Goal: Task Accomplishment & Management: Manage account settings

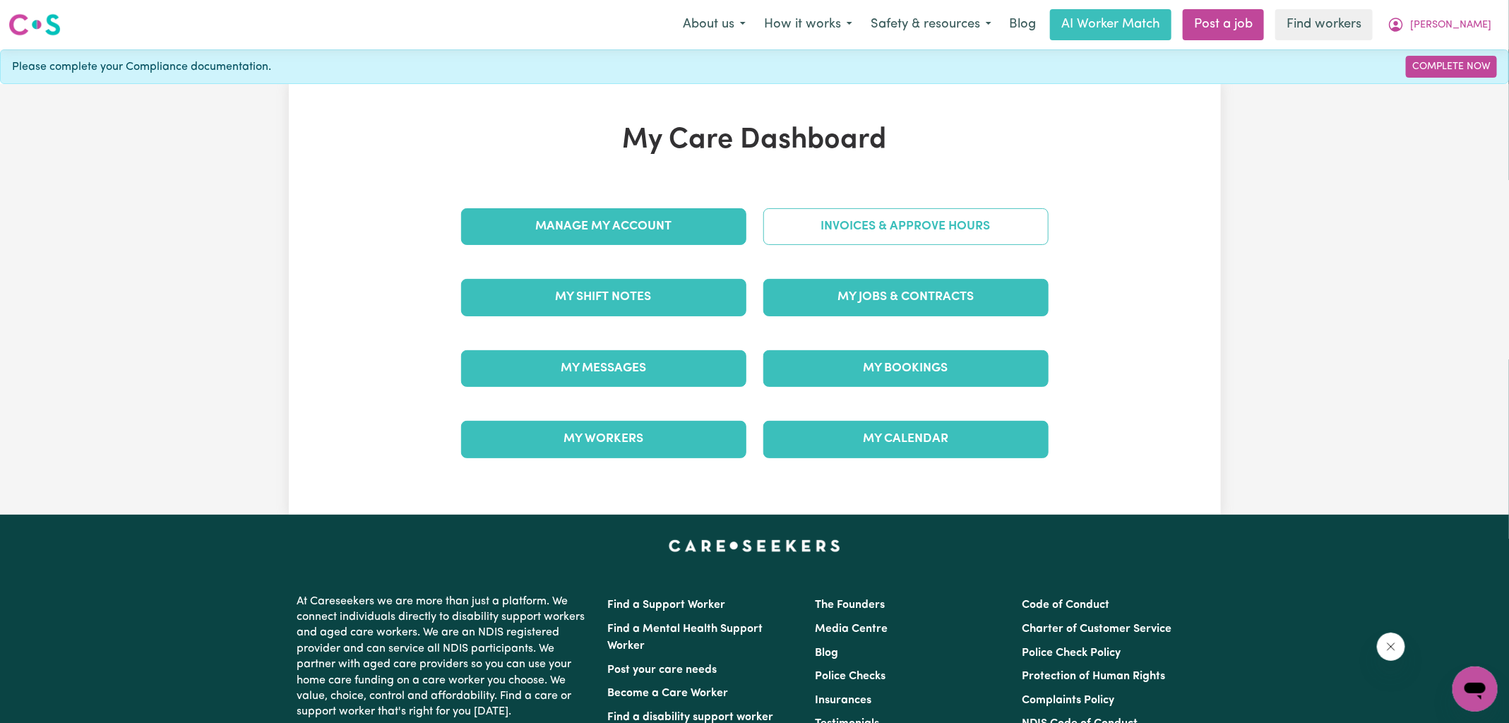
click at [781, 210] on link "Invoices & Approve Hours" at bounding box center [905, 226] width 285 height 37
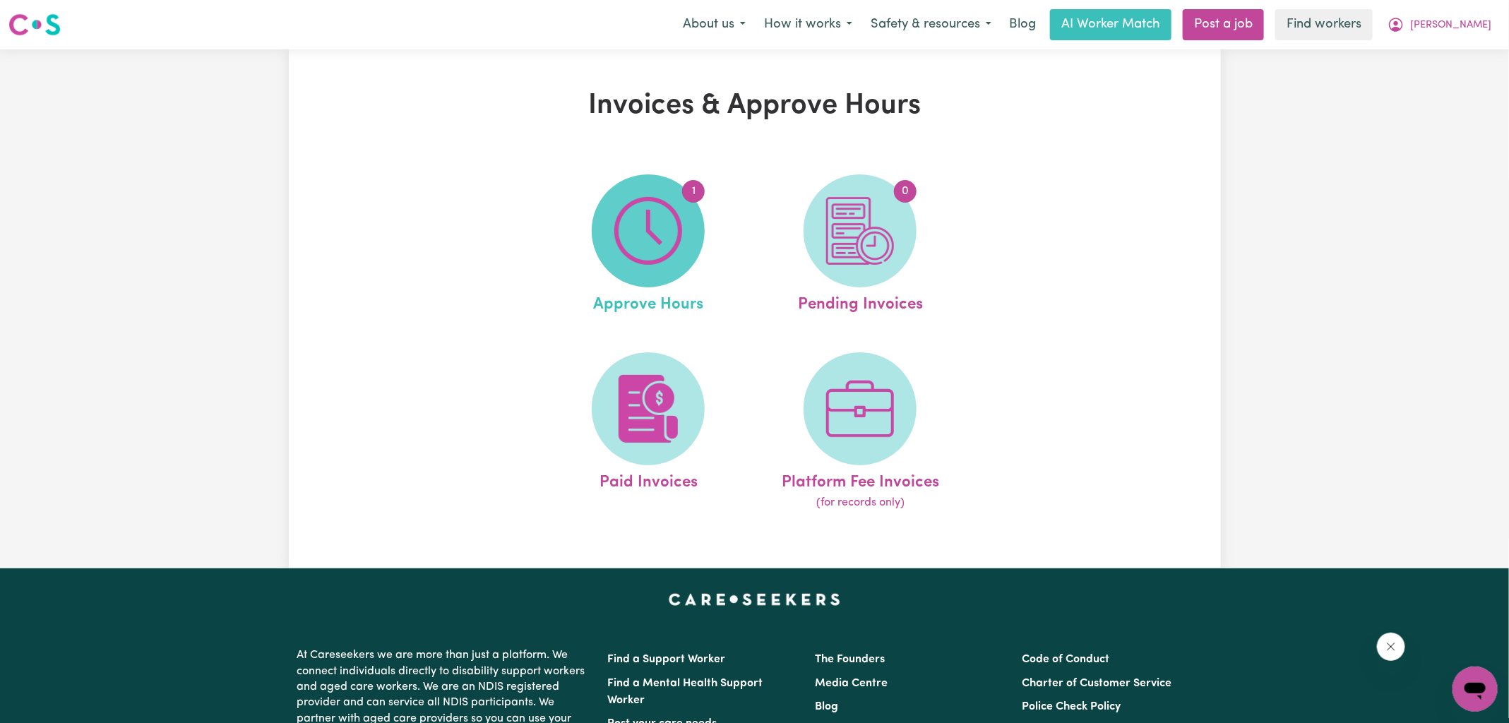
click at [664, 222] on img at bounding box center [648, 231] width 68 height 68
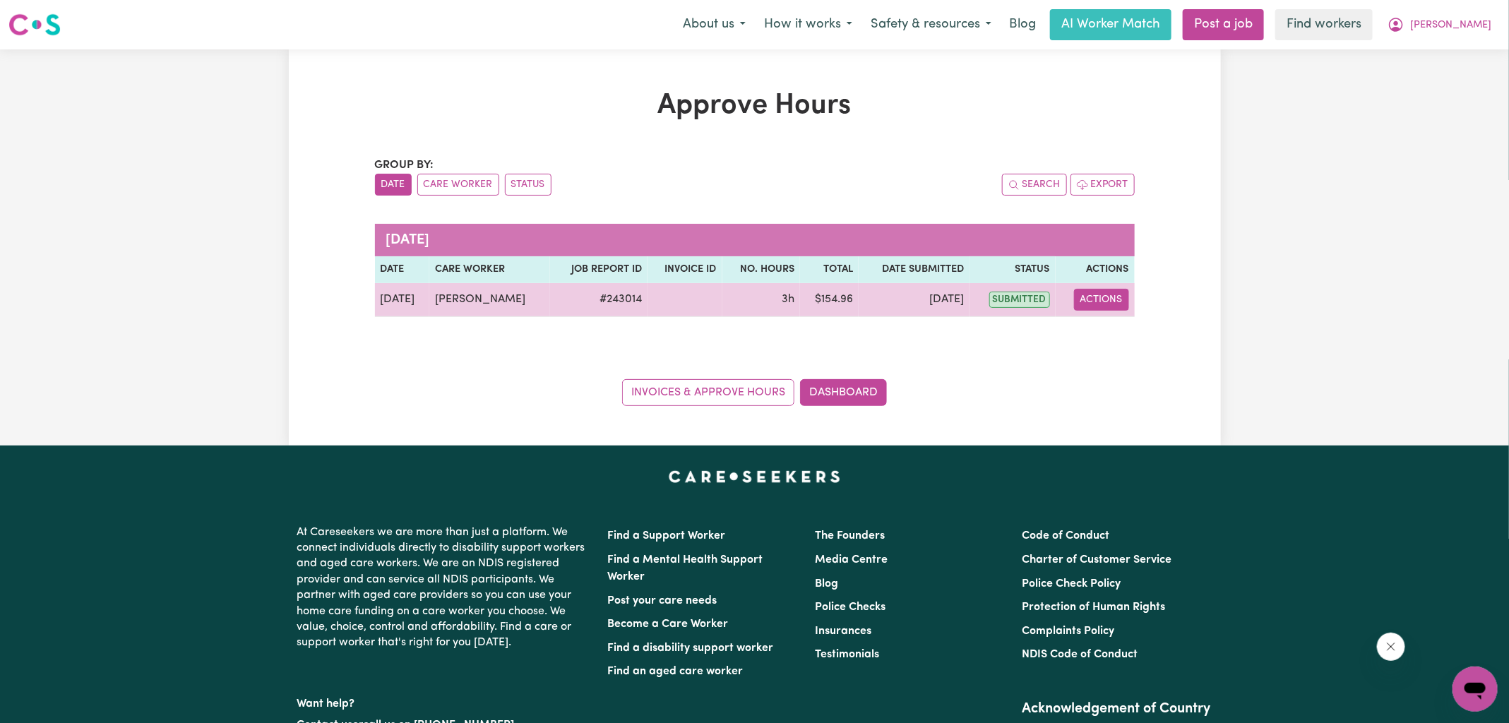
click at [1118, 304] on button "Actions" at bounding box center [1101, 300] width 55 height 22
click at [1090, 344] on link "View Job Report" at bounding box center [1136, 332] width 121 height 28
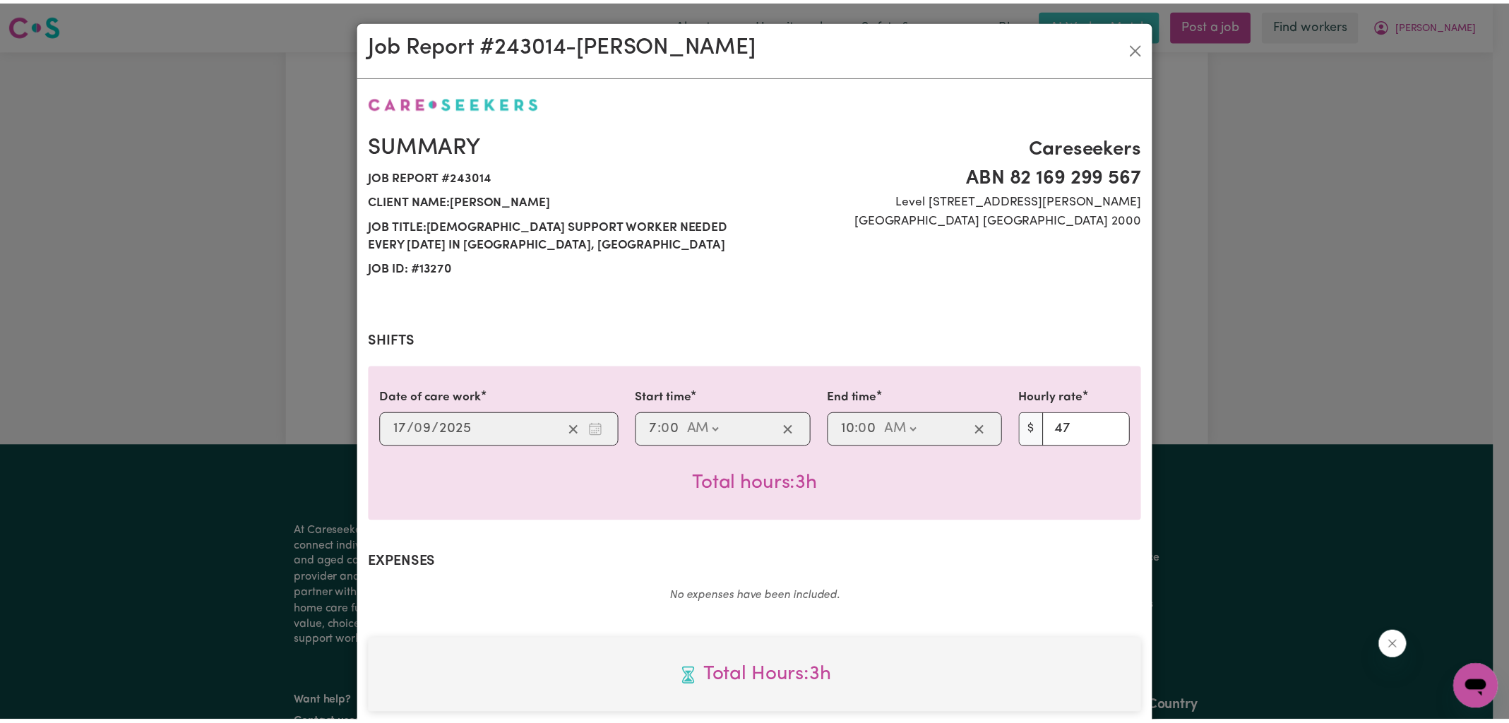
scroll to position [382, 0]
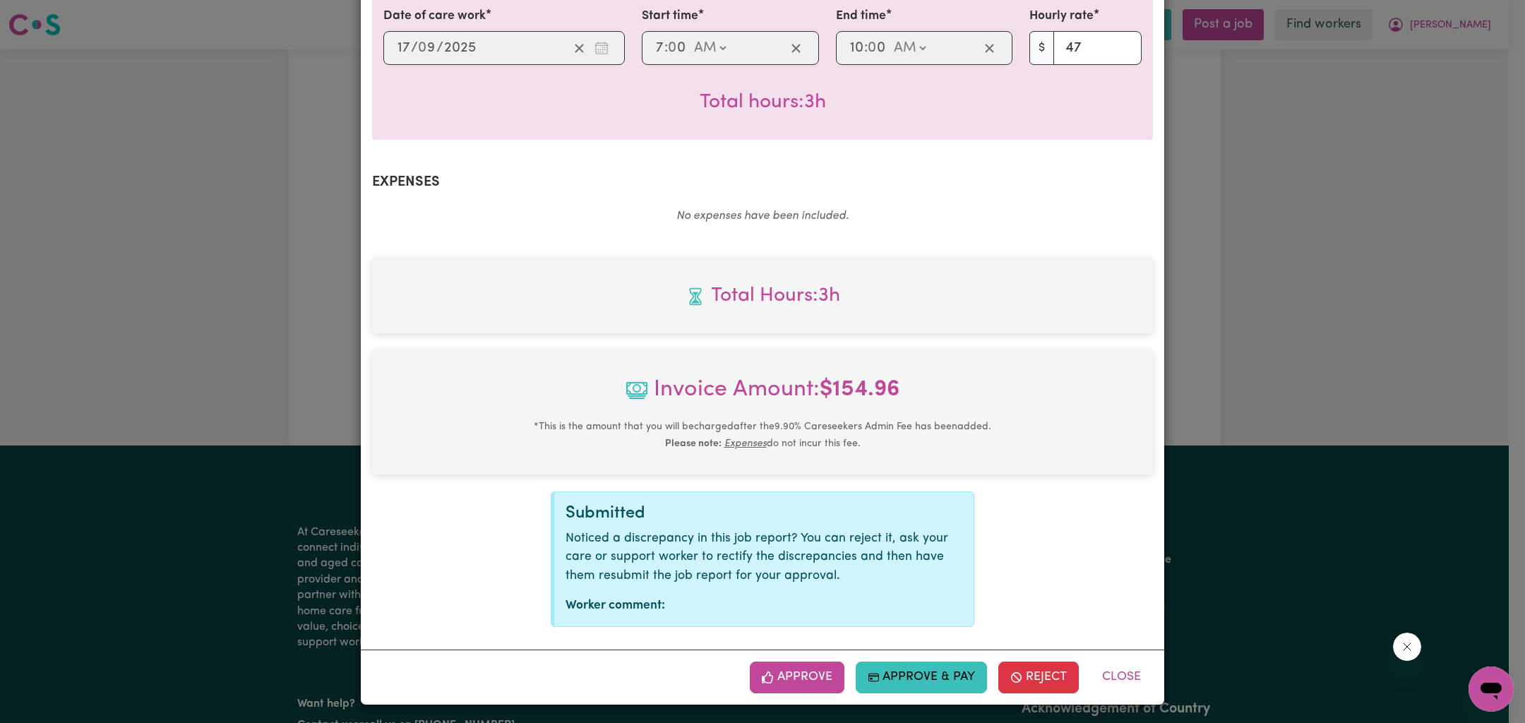
click at [785, 673] on button "Approve" at bounding box center [797, 676] width 95 height 31
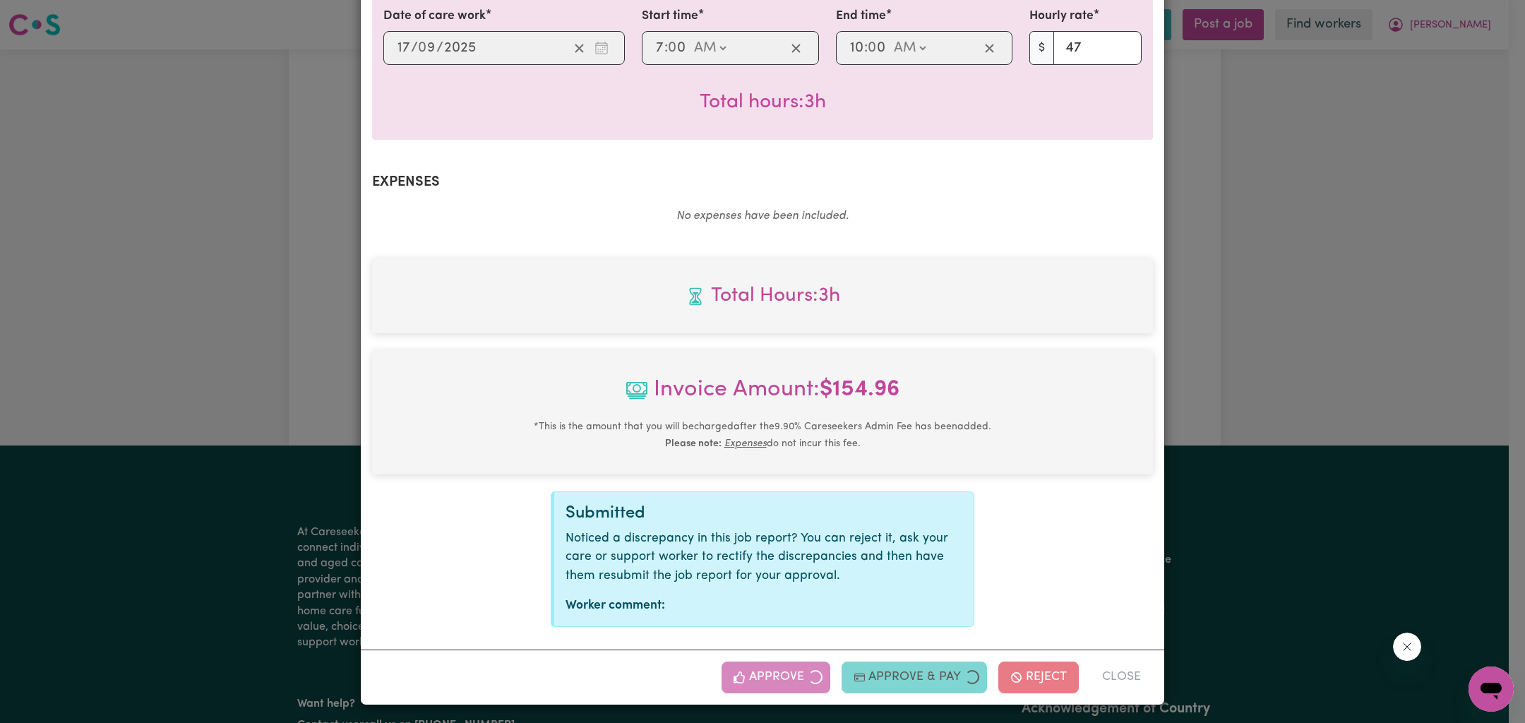
click at [1231, 422] on div "Job Report # 243014 - [PERSON_NAME] Summary Job report # 243014 Client name: [P…" at bounding box center [762, 361] width 1525 height 723
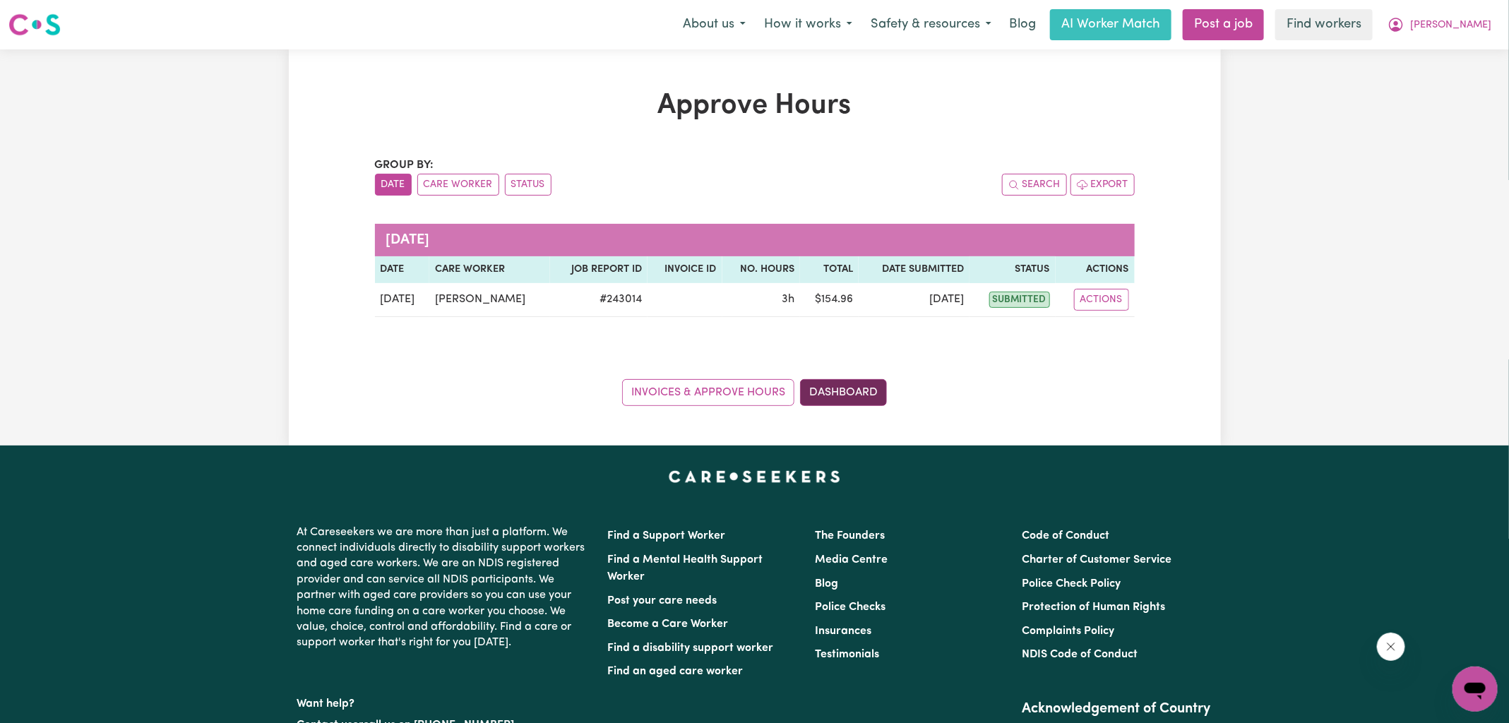
click at [882, 396] on link "Dashboard" at bounding box center [843, 392] width 87 height 27
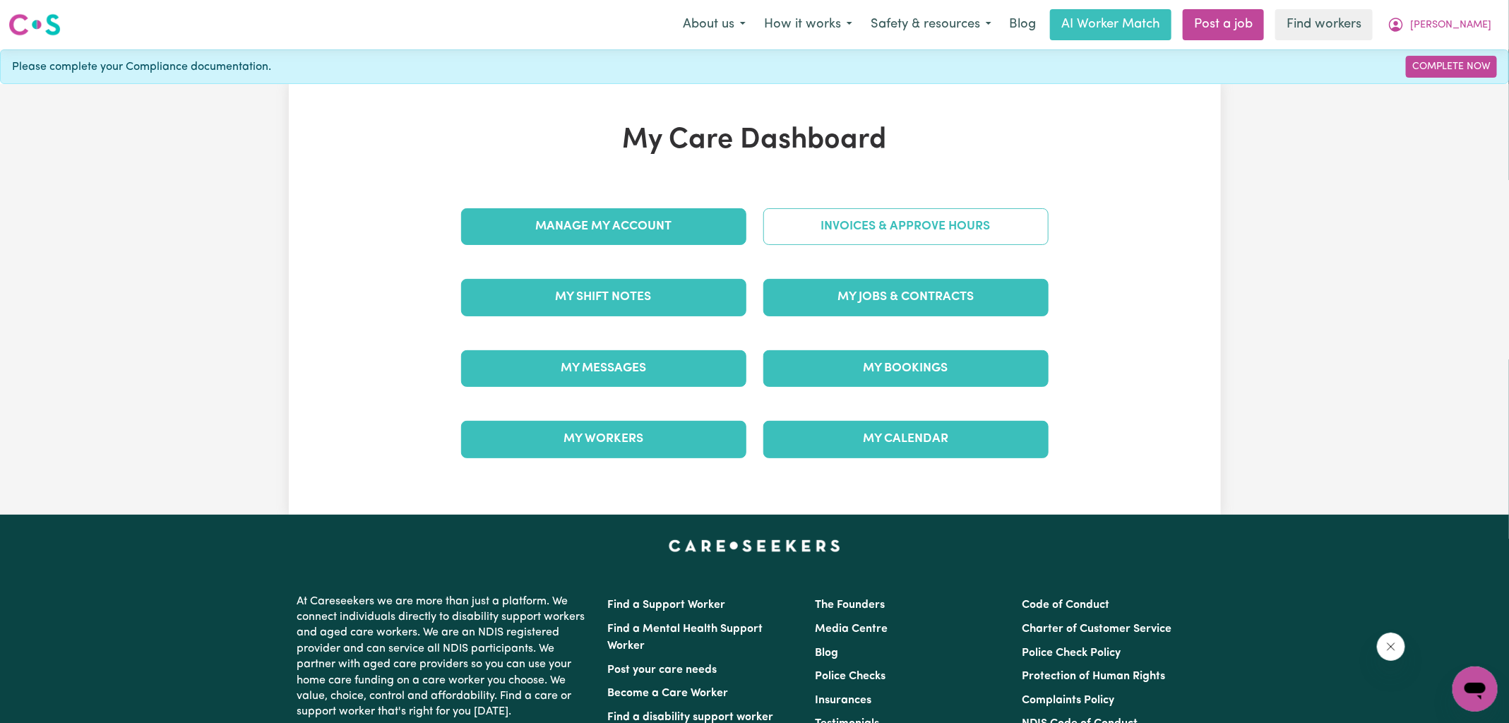
click at [856, 224] on link "Invoices & Approve Hours" at bounding box center [905, 226] width 285 height 37
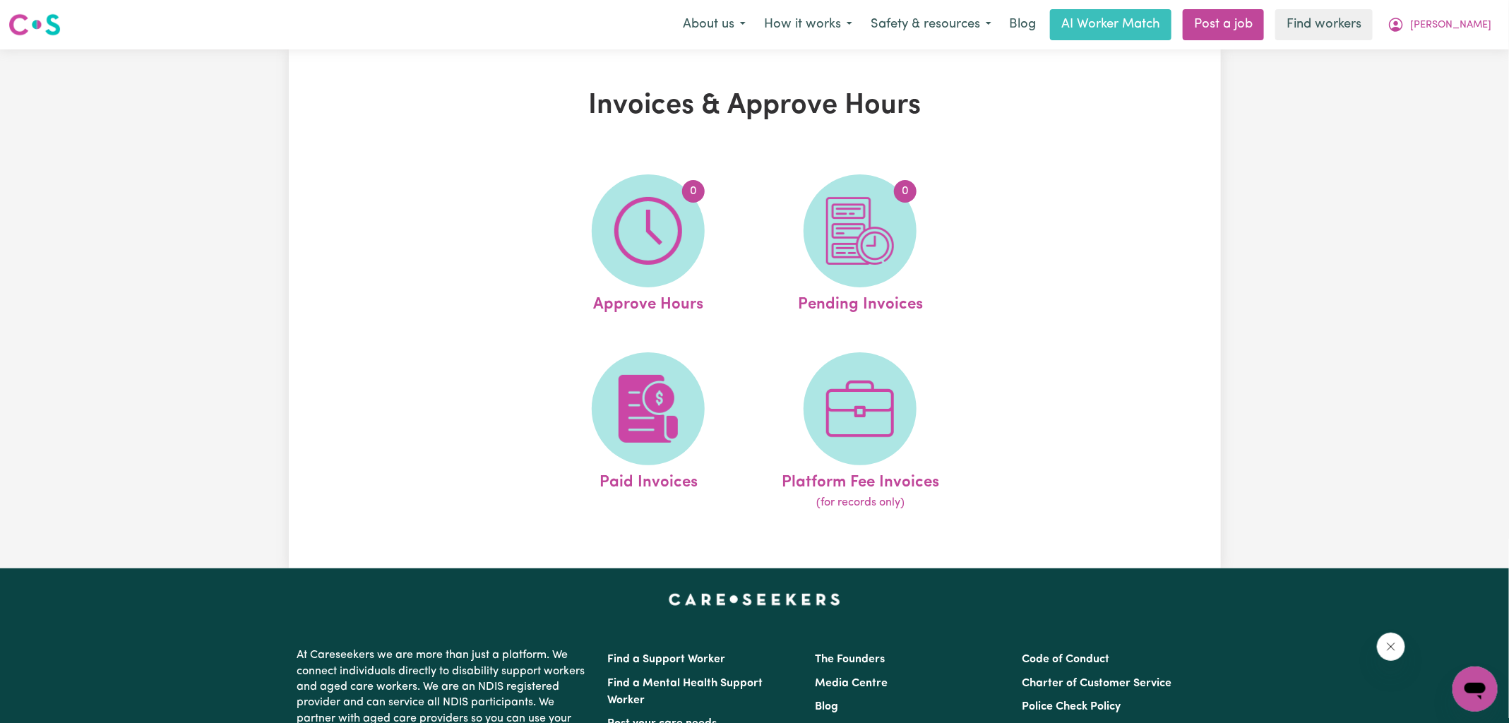
click at [858, 234] on img at bounding box center [860, 231] width 68 height 68
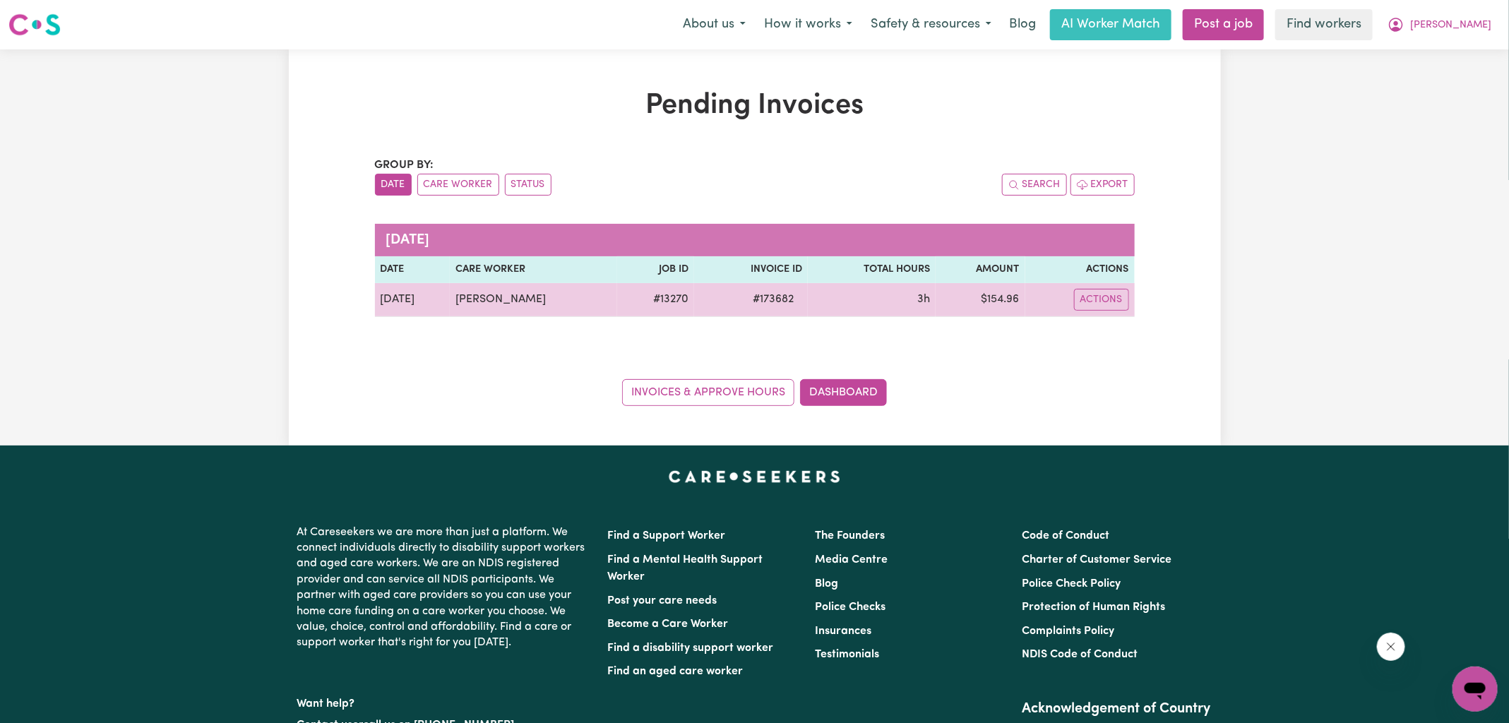
click at [760, 299] on span "# 173682" at bounding box center [773, 299] width 58 height 17
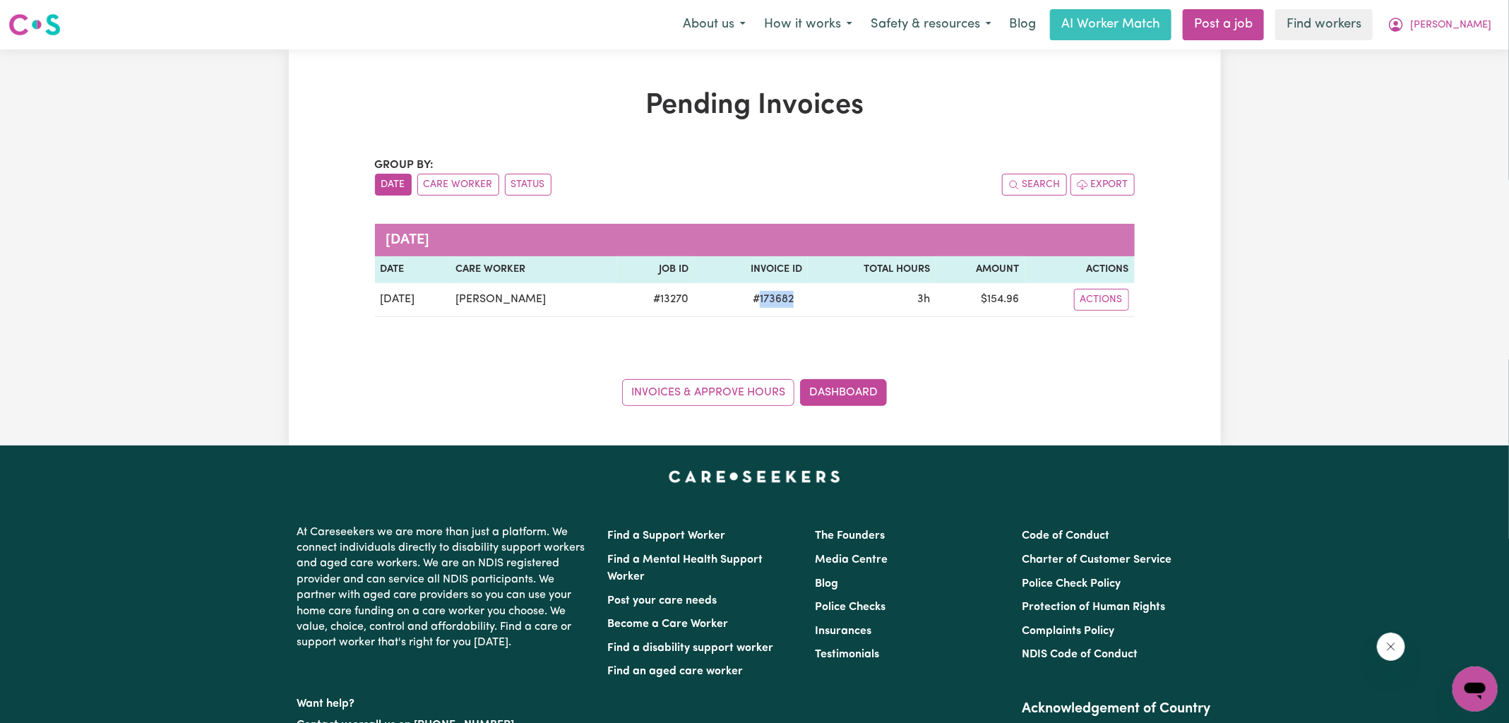
copy span "173682"
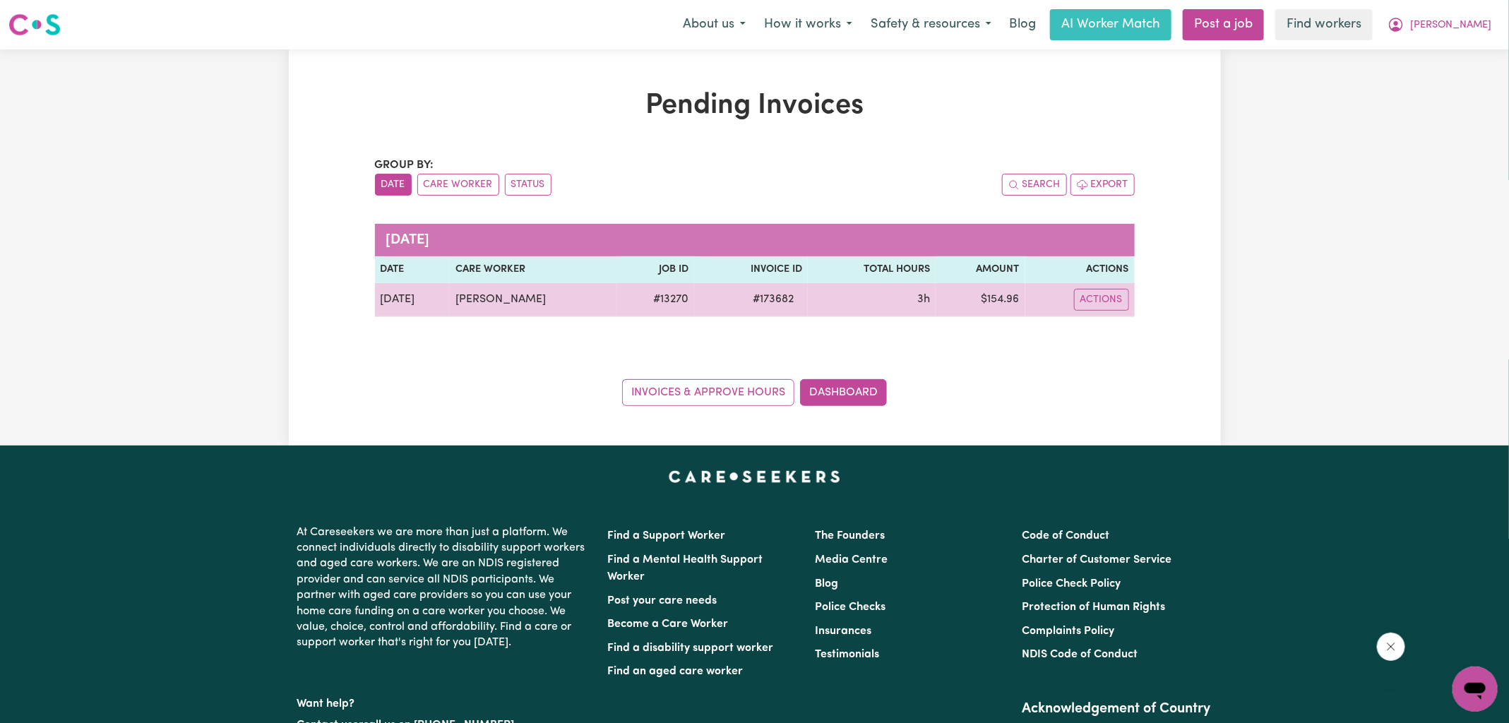
click at [1000, 298] on td "$ 154.96" at bounding box center [980, 300] width 90 height 34
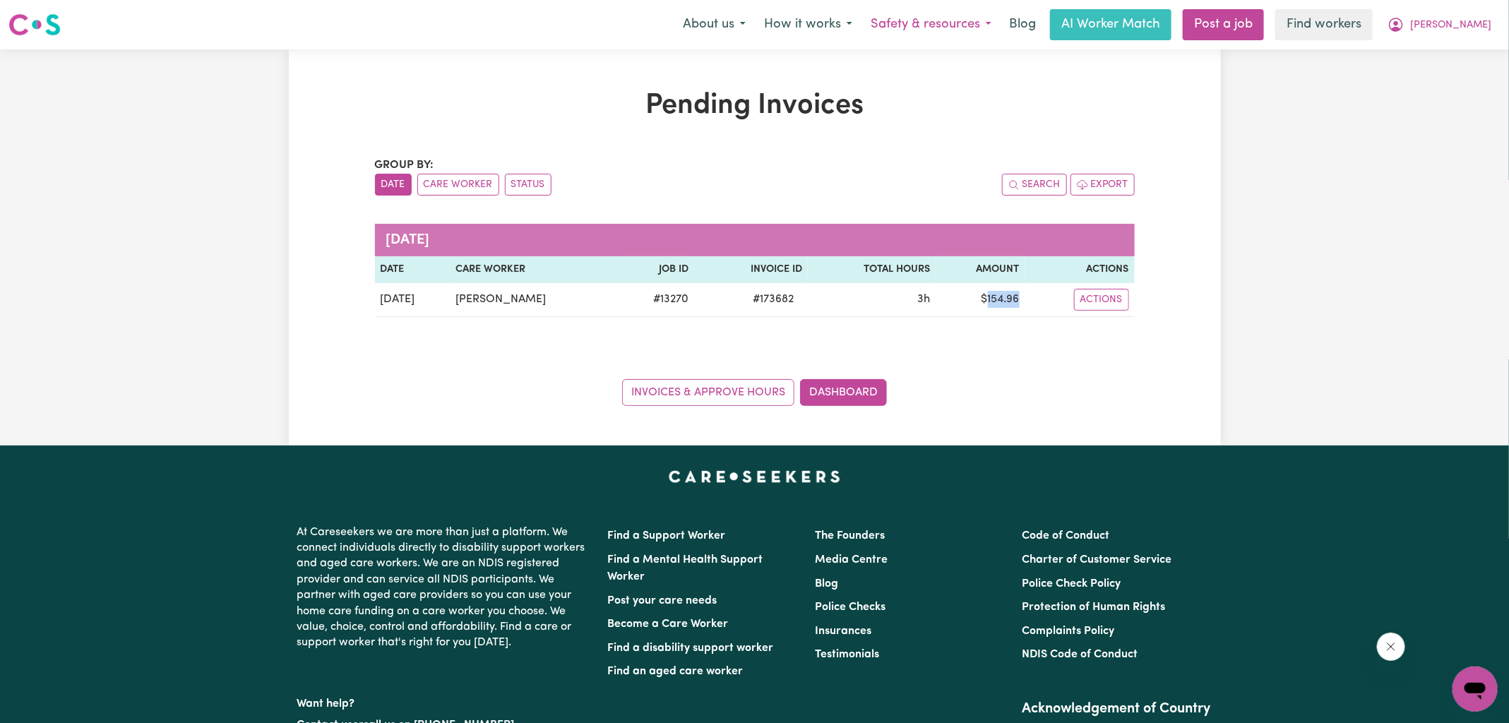
copy td "154.96"
click at [1404, 27] on icon "My Account" at bounding box center [1395, 24] width 17 height 17
click at [1436, 77] on link "Logout" at bounding box center [1444, 81] width 112 height 27
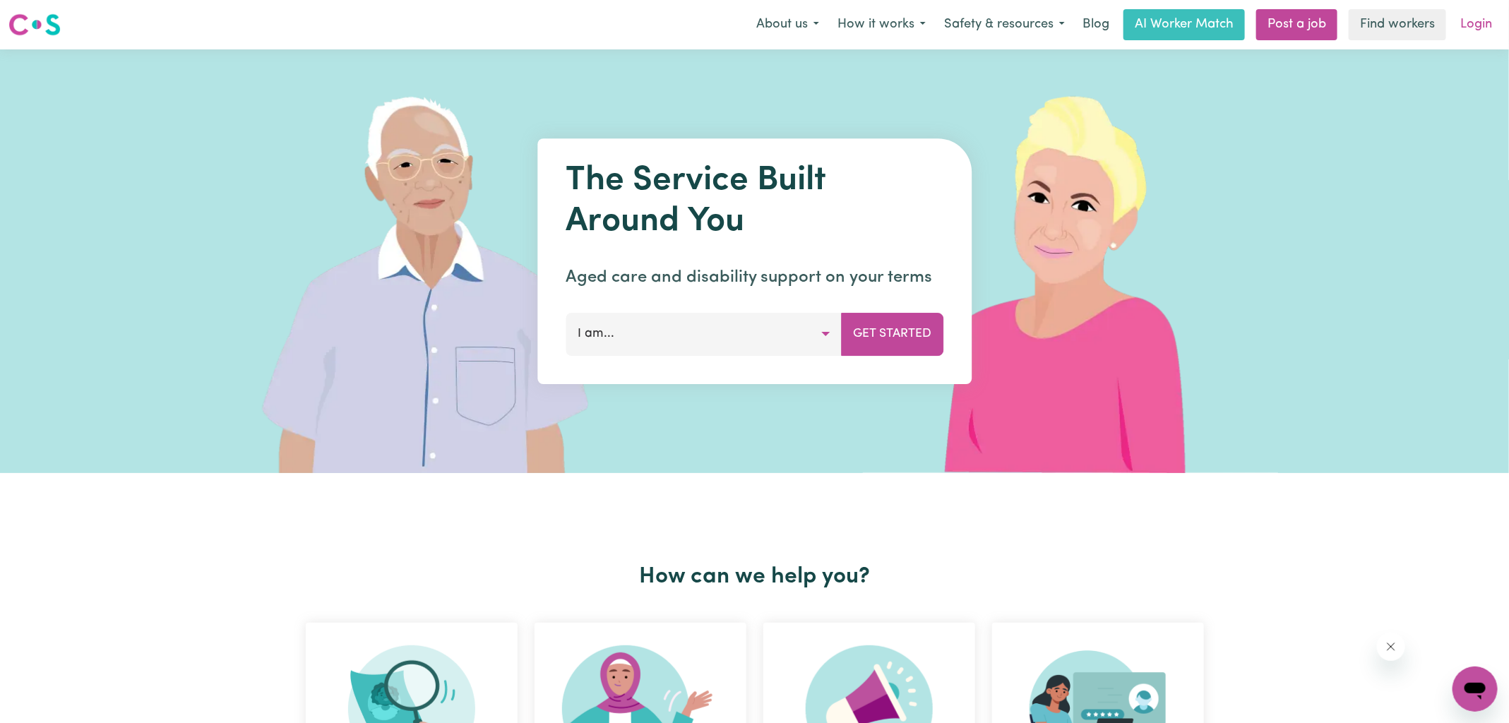
click at [1472, 26] on link "Login" at bounding box center [1475, 24] width 49 height 31
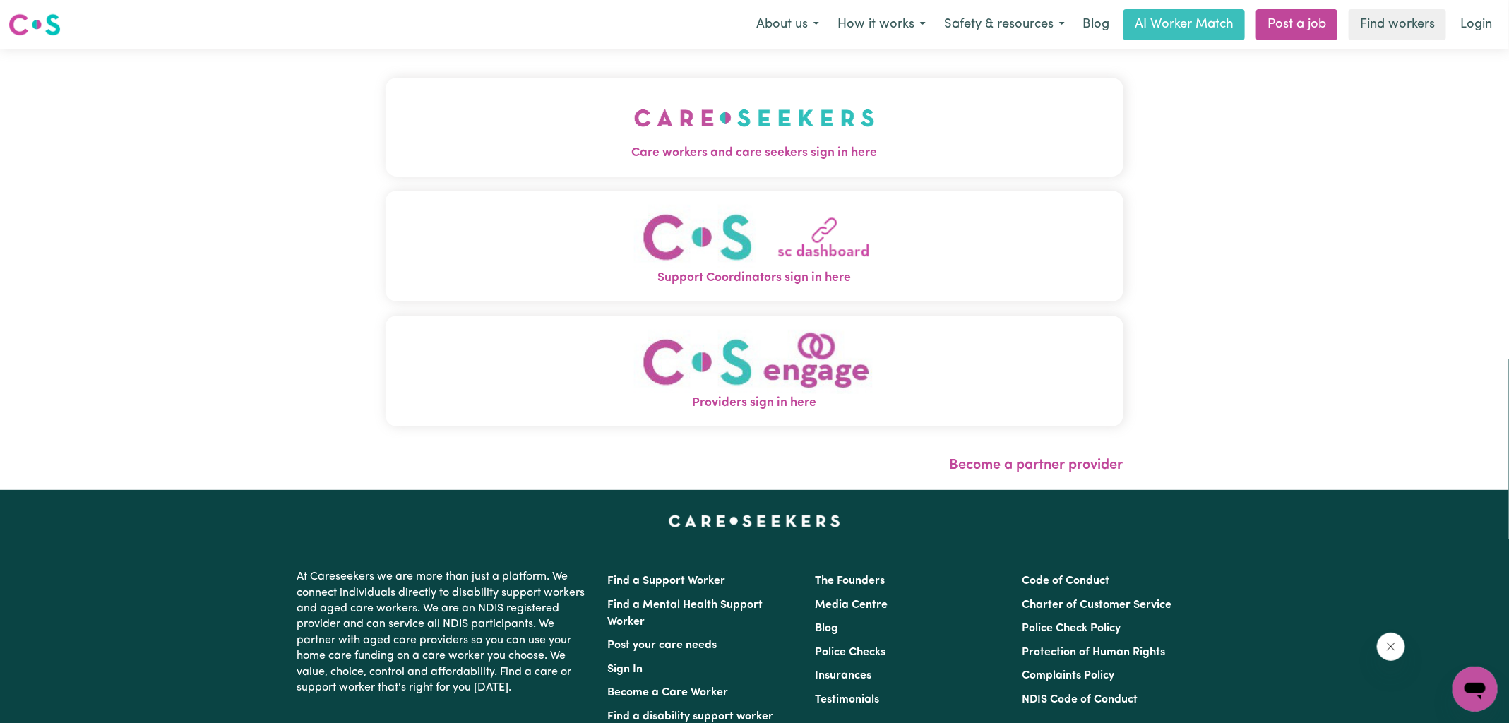
click at [551, 130] on button "Care workers and care seekers sign in here" at bounding box center [754, 127] width 738 height 99
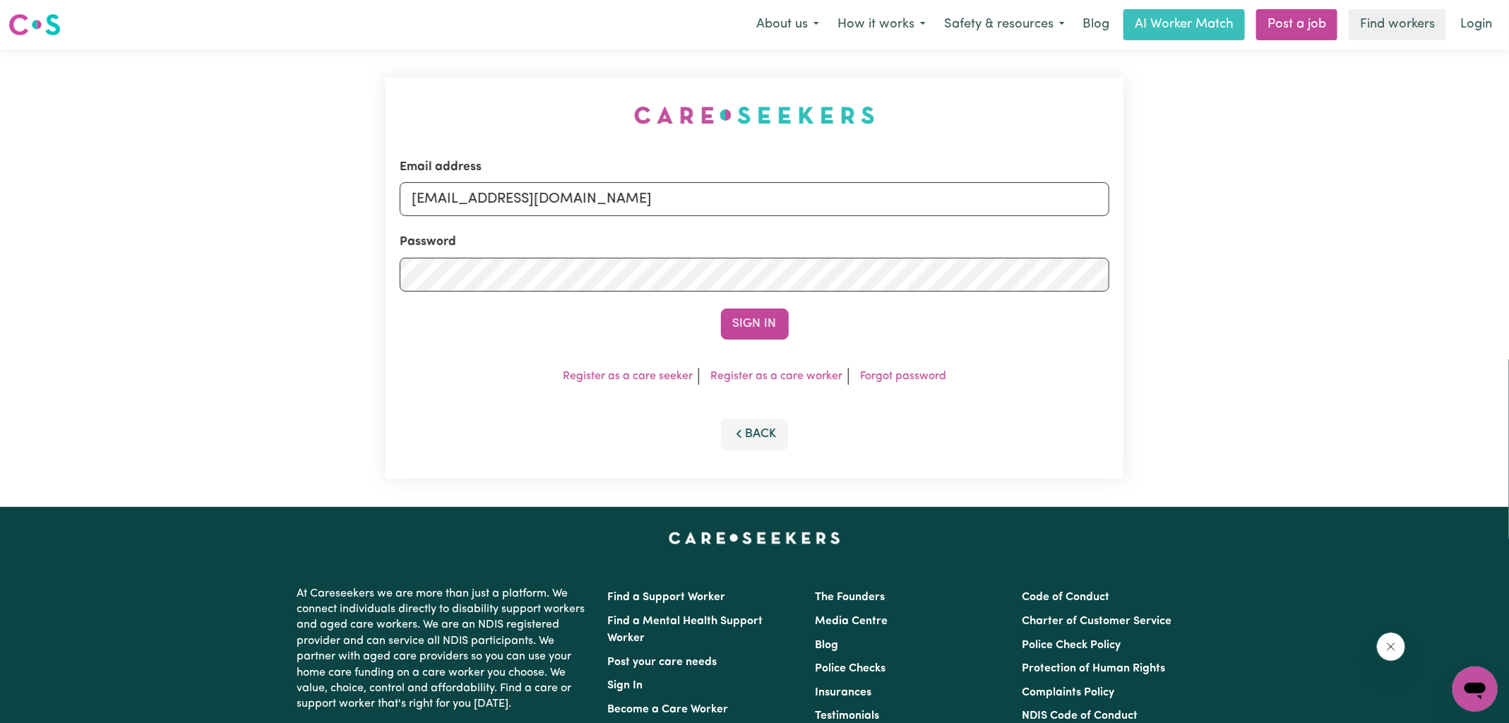
click at [357, 128] on div "Email address [EMAIL_ADDRESS][DOMAIN_NAME] Password Sign In Register as a care …" at bounding box center [754, 277] width 1509 height 457
drag, startPoint x: 486, startPoint y: 196, endPoint x: 1405, endPoint y: 322, distance: 927.7
click at [1405, 322] on div "Email address [EMAIL_ADDRESS][DOMAIN_NAME] Password Sign In Register as a care …" at bounding box center [754, 277] width 1509 height 457
click at [1083, 257] on form "Email address [EMAIL_ADDRESS][DOMAIN_NAME] Password Sign In" at bounding box center [754, 248] width 709 height 181
type input "[EMAIL_ADDRESS][DOMAIN_NAME]"
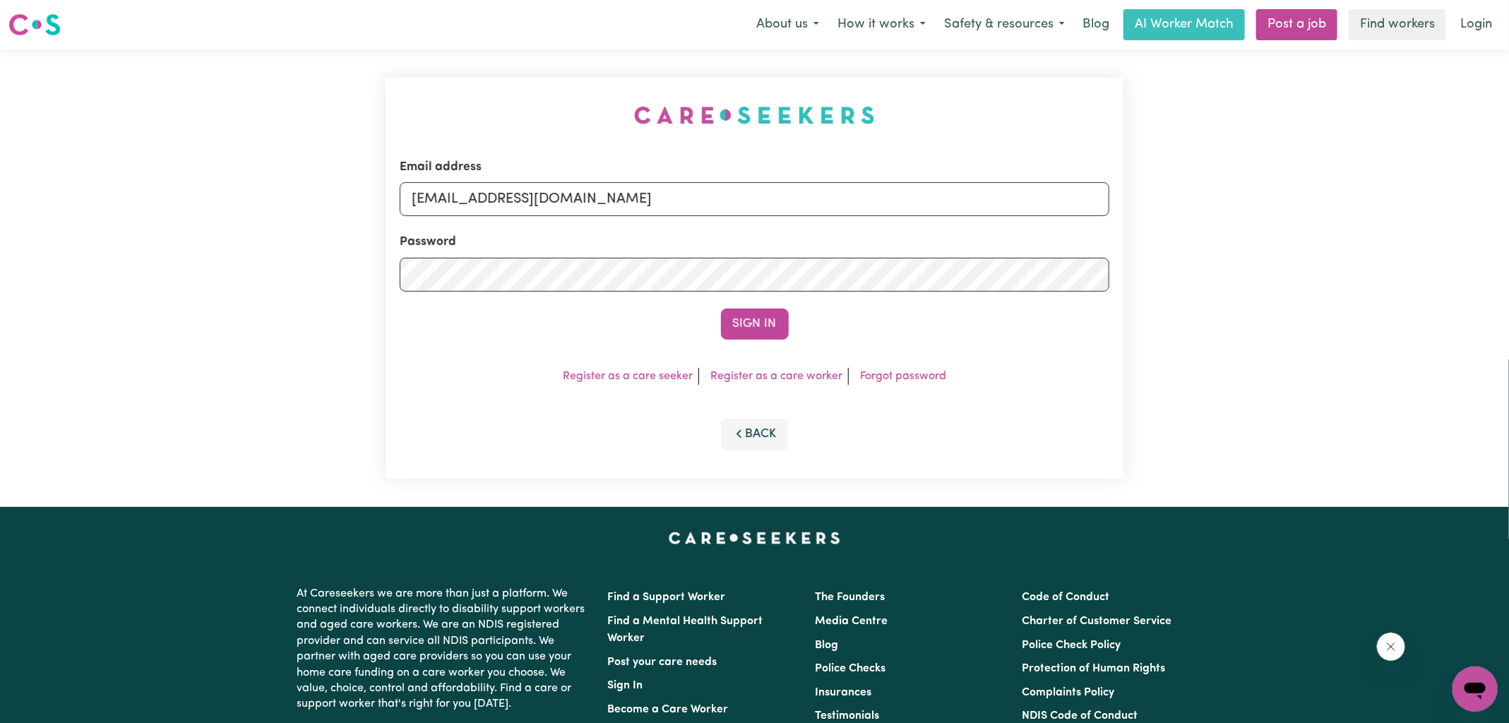
click at [721, 308] on button "Sign In" at bounding box center [755, 323] width 68 height 31
